Goal: Communication & Community: Answer question/provide support

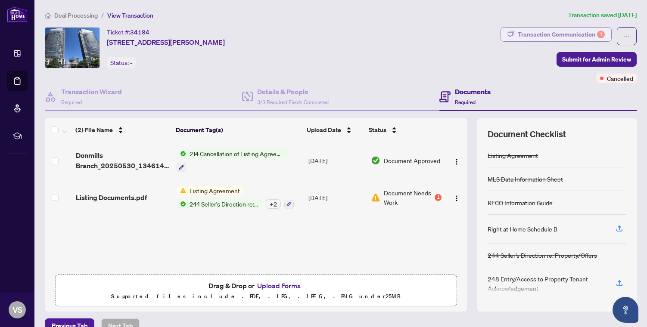
click at [544, 37] on div "Transaction Communication 1" at bounding box center [561, 35] width 87 height 14
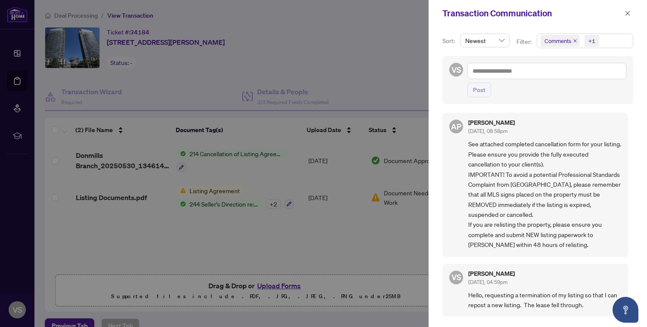
click at [317, 54] on div at bounding box center [323, 163] width 647 height 327
click at [630, 15] on icon "close" at bounding box center [627, 13] width 6 height 6
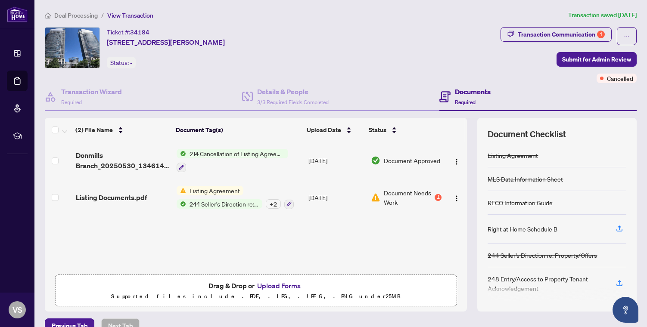
click at [140, 13] on span "View Transaction" at bounding box center [130, 16] width 46 height 8
click at [140, 25] on div "Deal Processing / View Transaction Transaction saved [DATE] Ticket #: 34184 [ST…" at bounding box center [340, 186] width 599 height 353
click at [121, 14] on span "View Transaction" at bounding box center [130, 16] width 46 height 8
click at [137, 13] on span "View Transaction" at bounding box center [130, 16] width 46 height 8
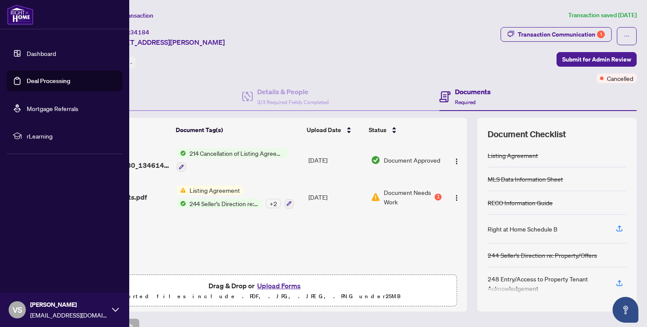
click at [38, 55] on link "Dashboard" at bounding box center [41, 54] width 29 height 8
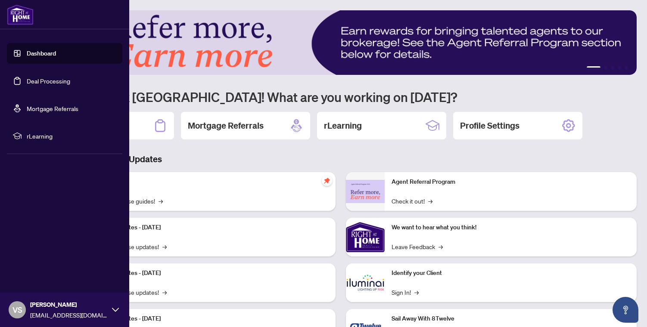
click at [44, 80] on link "Deal Processing" at bounding box center [48, 81] width 43 height 8
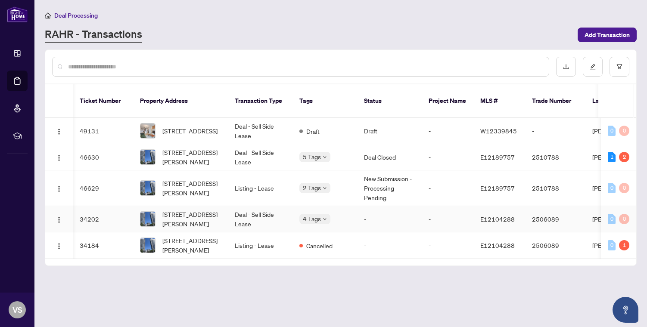
scroll to position [0, 3]
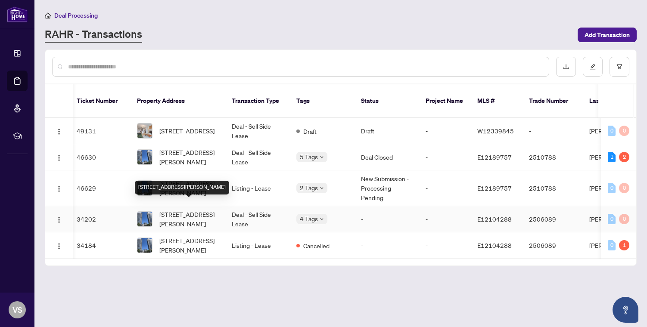
click at [207, 210] on span "[STREET_ADDRESS][PERSON_NAME]" at bounding box center [188, 219] width 59 height 19
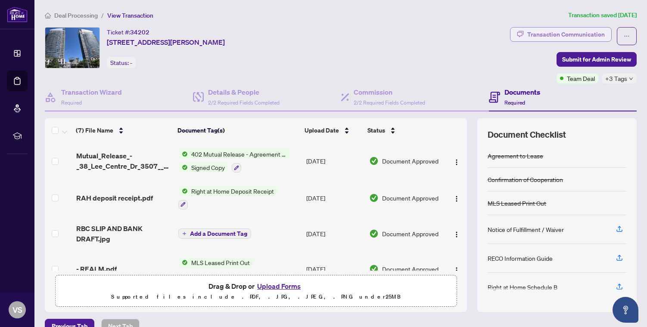
click at [580, 35] on div "Transaction Communication" at bounding box center [566, 35] width 78 height 14
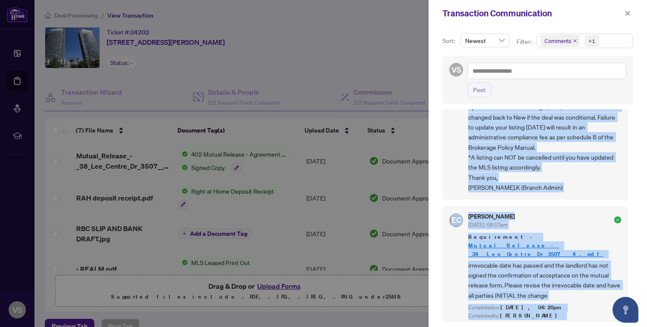
scroll to position [734, 0]
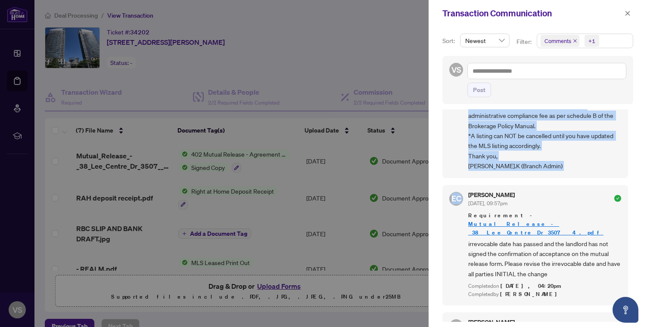
drag, startPoint x: 468, startPoint y: 139, endPoint x: 545, endPoint y: 196, distance: 96.3
click at [545, 196] on div "DA Dalal Alayoubi Jul/02/2025, 10:59pm Hi Vishal, That's correct. VS Vishal Sha…" at bounding box center [537, 215] width 191 height 213
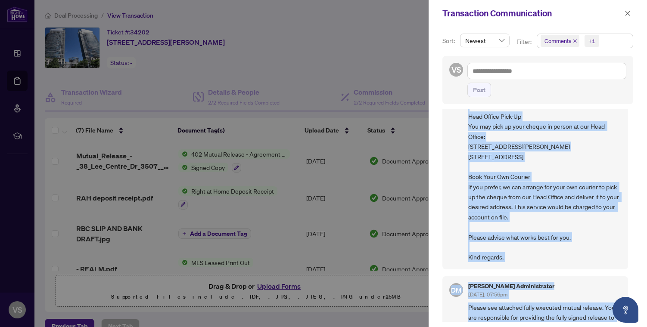
scroll to position [468, 0]
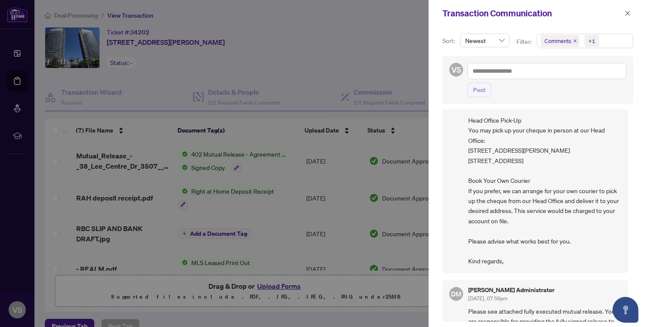
click at [516, 266] on span "Hi Vishal, The return of deposit for the address above is ready for pick up at …" at bounding box center [544, 100] width 153 height 332
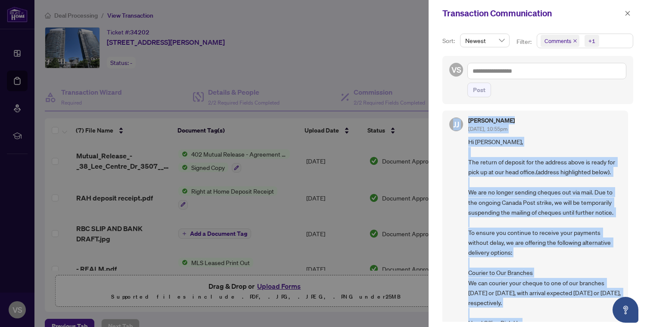
scroll to position [261, 0]
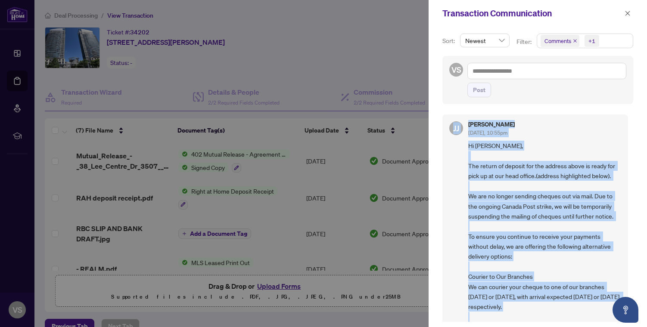
drag, startPoint x: 577, startPoint y: 248, endPoint x: 459, endPoint y: 119, distance: 174.3
click at [459, 119] on div "JJ Jamila Johnson Jun/23/2025, 10:55pm Hi Vishal, The return of deposit for the…" at bounding box center [535, 297] width 186 height 365
copy div "JJ Jamila Johnson Jun/23/2025, 10:55pm Hi Vishal, The return of deposit for the…"
click at [628, 14] on icon "close" at bounding box center [627, 13] width 5 height 5
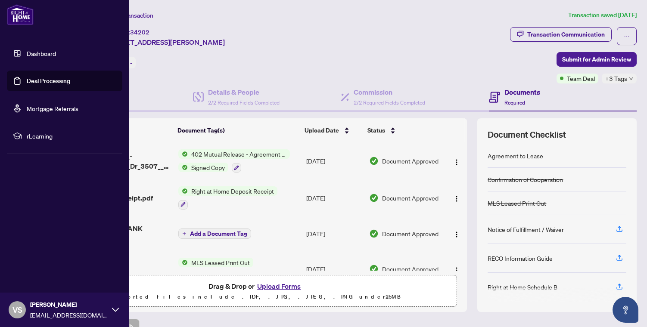
click at [48, 55] on link "Dashboard" at bounding box center [41, 54] width 29 height 8
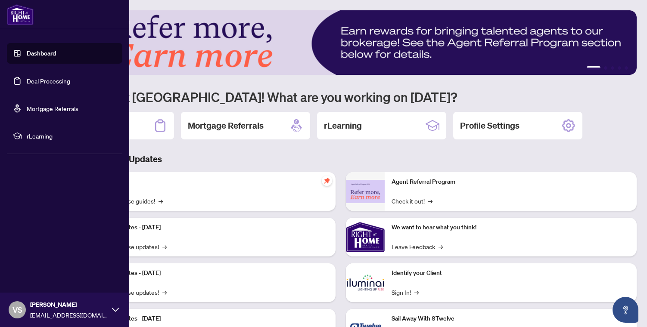
click at [47, 79] on link "Deal Processing" at bounding box center [48, 81] width 43 height 8
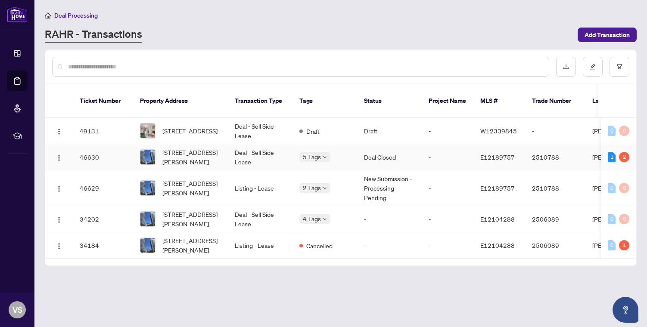
click at [240, 151] on td "Deal - Sell Side Lease" at bounding box center [260, 157] width 65 height 26
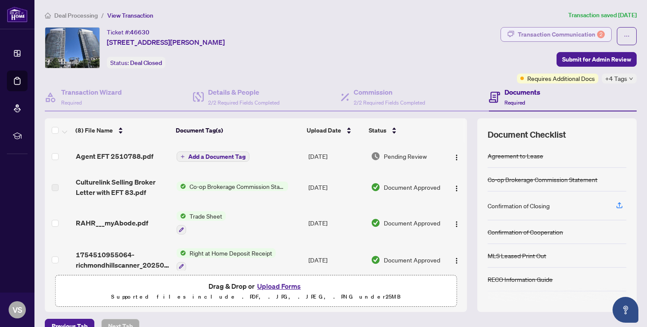
click at [551, 36] on div "Transaction Communication 2" at bounding box center [561, 35] width 87 height 14
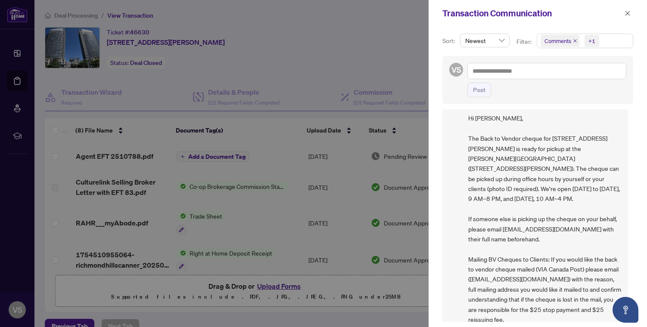
scroll to position [29, 0]
click at [521, 143] on span "Hi Vishal, The Back to Vendor cheque for 38 Lee Centre Dr 3507 is ready for pic…" at bounding box center [544, 233] width 153 height 242
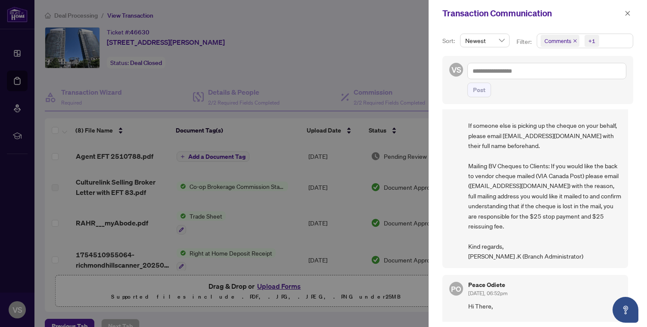
scroll to position [111, 0]
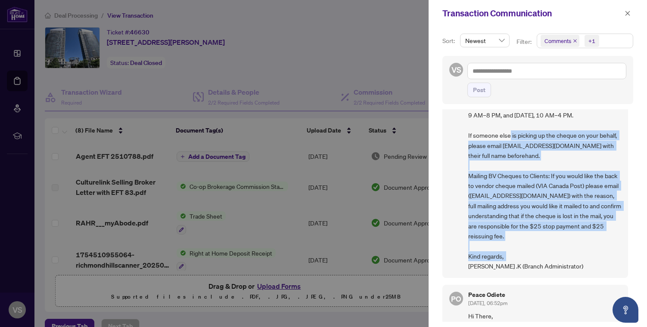
drag, startPoint x: 555, startPoint y: 270, endPoint x: 458, endPoint y: 131, distance: 168.6
click at [458, 131] on div "DM Don Mills Administrator Aug/16/2025, 05:29pm Hi Vishal, The Back to Vendor c…" at bounding box center [535, 140] width 186 height 275
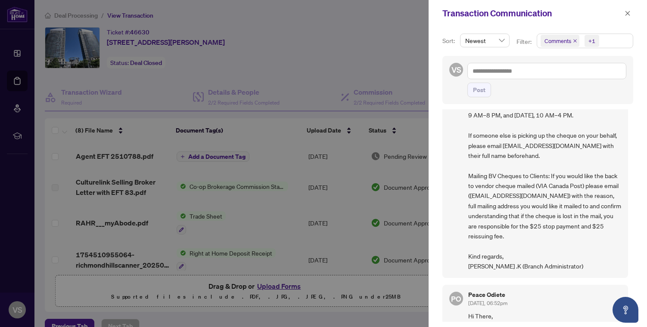
click at [559, 248] on span "Hi Vishal, The Back to Vendor cheque for 38 Lee Centre Dr 3507 is ready for pic…" at bounding box center [544, 151] width 153 height 242
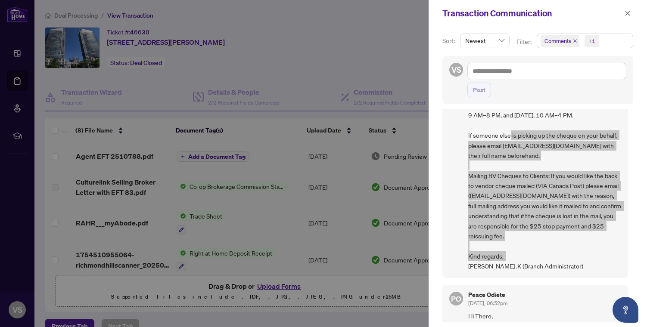
drag, startPoint x: 555, startPoint y: 273, endPoint x: 459, endPoint y: 130, distance: 171.4
click at [459, 130] on div "DM Don Mills Administrator Aug/16/2025, 05:29pm Hi Vishal, The Back to Vendor c…" at bounding box center [535, 140] width 186 height 275
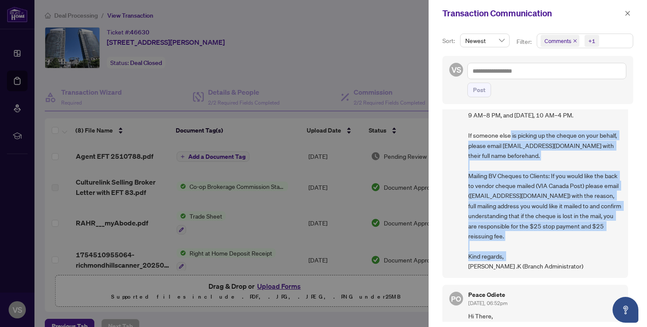
click at [553, 268] on span "Hi Vishal, The Back to Vendor cheque for 38 Lee Centre Dr 3507 is ready for pic…" at bounding box center [544, 151] width 153 height 242
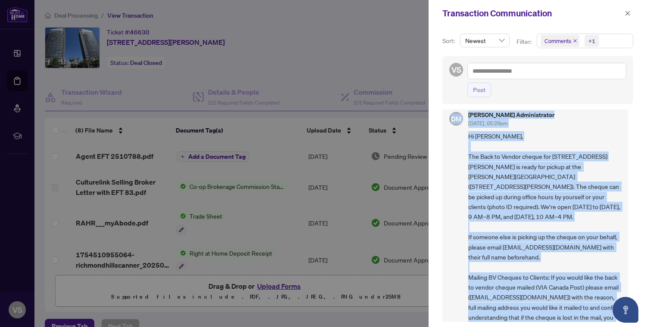
scroll to position [0, 0]
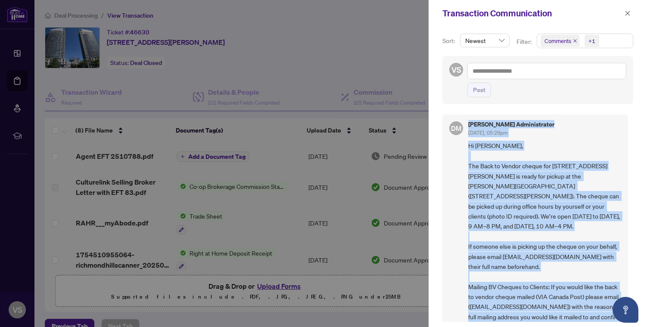
drag, startPoint x: 553, startPoint y: 267, endPoint x: 467, endPoint y: 126, distance: 164.7
click at [467, 126] on div "DM Don Mills Administrator Aug/16/2025, 05:29pm Hi Vishal, The Back to Vendor c…" at bounding box center [535, 252] width 186 height 275
copy div "Don Mills Administrator Aug/16/2025, 05:29pm Hi Vishal, The Back to Vendor cheq…"
